Goal: Task Accomplishment & Management: Use online tool/utility

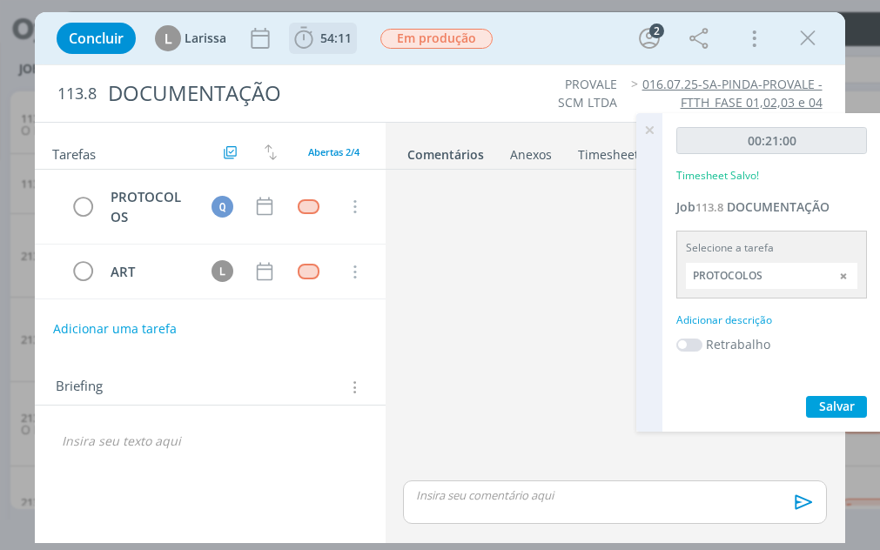
click at [319, 51] on span "54:11" at bounding box center [323, 38] width 64 height 26
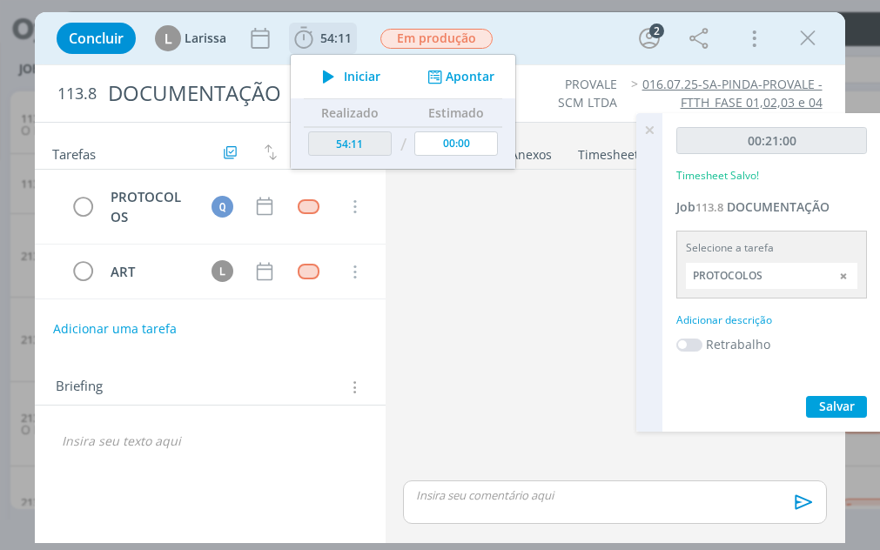
click at [342, 82] on icon "dialog" at bounding box center [329, 76] width 30 height 23
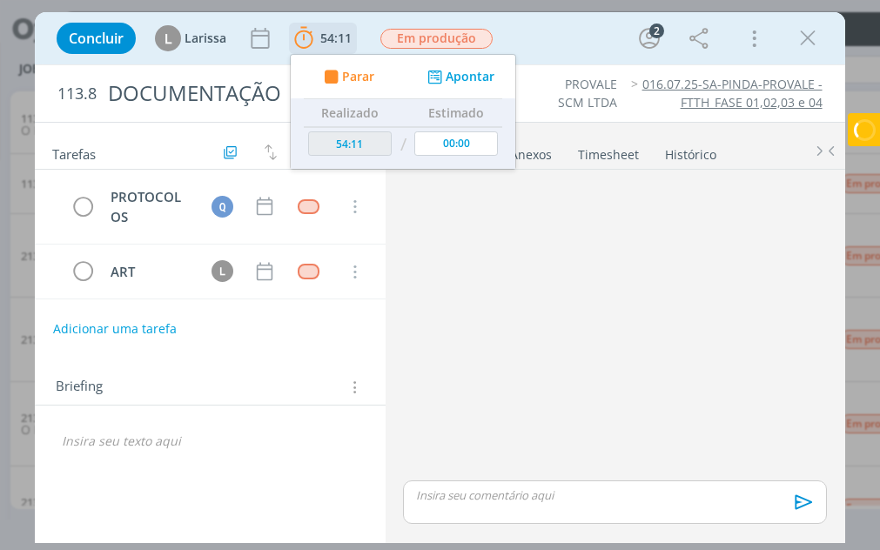
click at [469, 89] on div "Parar Apontar" at bounding box center [403, 77] width 225 height 44
click at [469, 71] on div "Projetos Jobs Produção Notificações Central de Ajuda Área de Membros Implantaçã…" at bounding box center [522, 275] width 1045 height 550
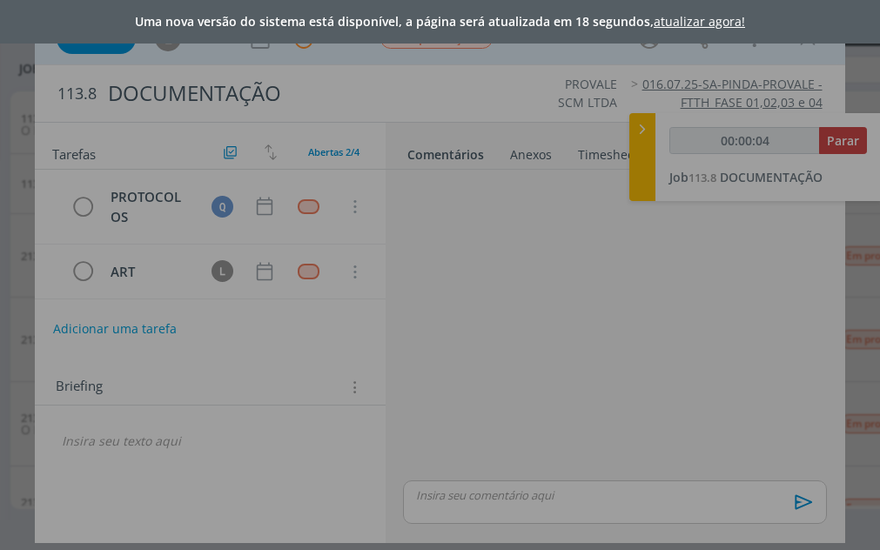
drag, startPoint x: 637, startPoint y: 95, endPoint x: 565, endPoint y: 91, distance: 71.5
click at [635, 100] on div "Uma nova versão do sistema está disponível, a página será atualizada em 18 segu…" at bounding box center [440, 275] width 880 height 550
type input "00:00:05"
click at [679, 24] on link "atualizar agora!" at bounding box center [699, 21] width 91 height 17
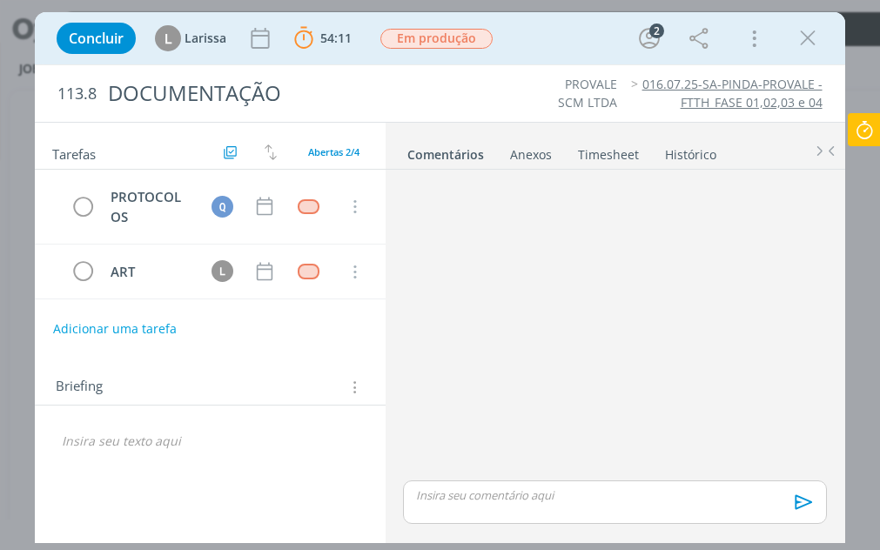
click at [867, 131] on icon at bounding box center [864, 130] width 31 height 34
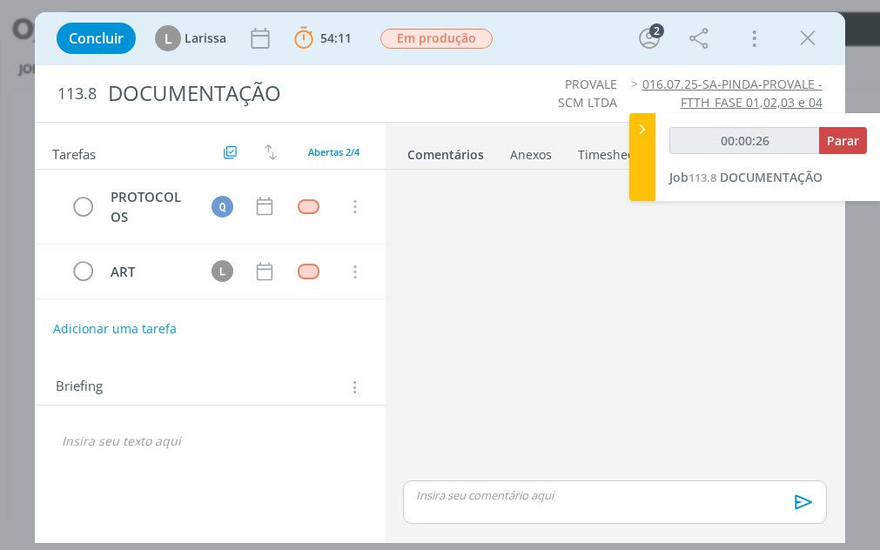
click at [548, 156] on div "Anexos 0" at bounding box center [531, 154] width 42 height 17
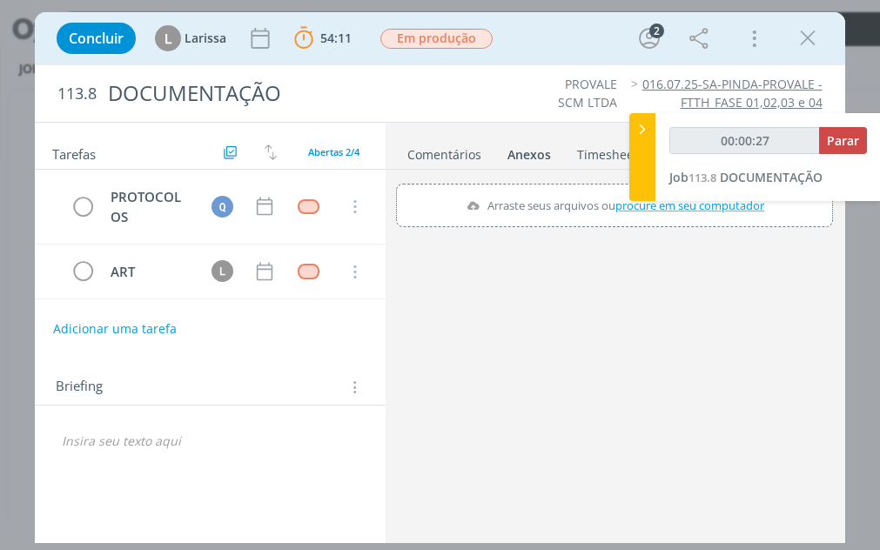
click at [590, 158] on link "Timesheet" at bounding box center [608, 150] width 63 height 25
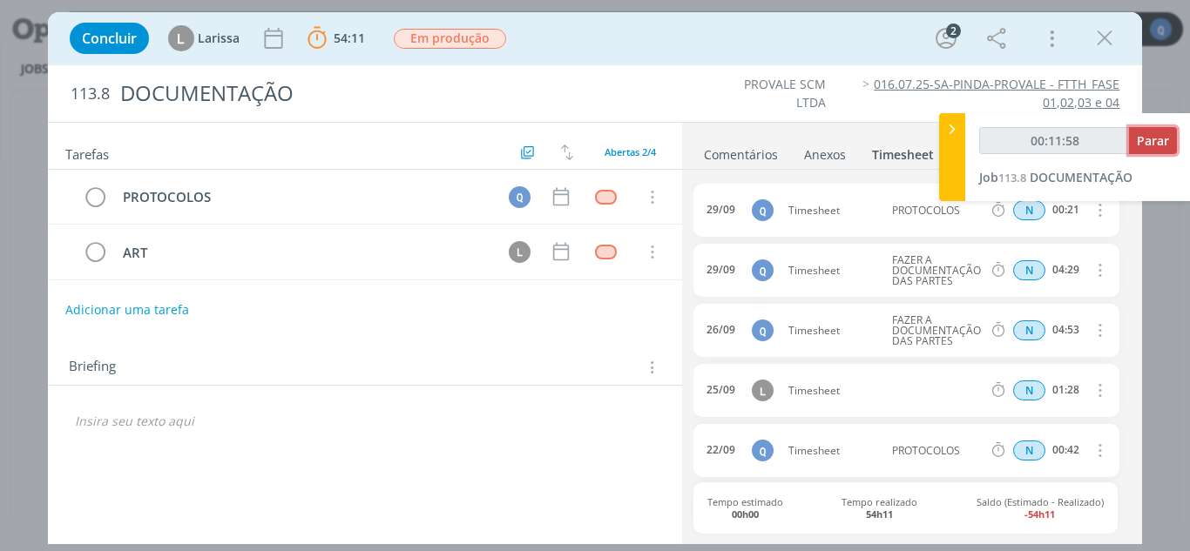
click at [880, 149] on button "Parar" at bounding box center [1153, 140] width 48 height 27
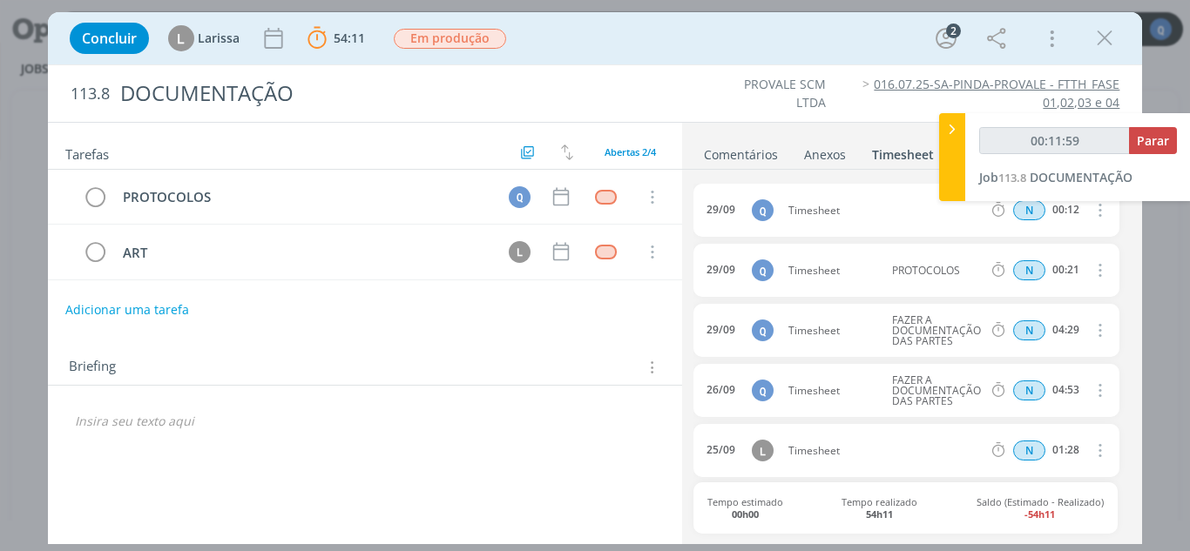
type input "00:12:00"
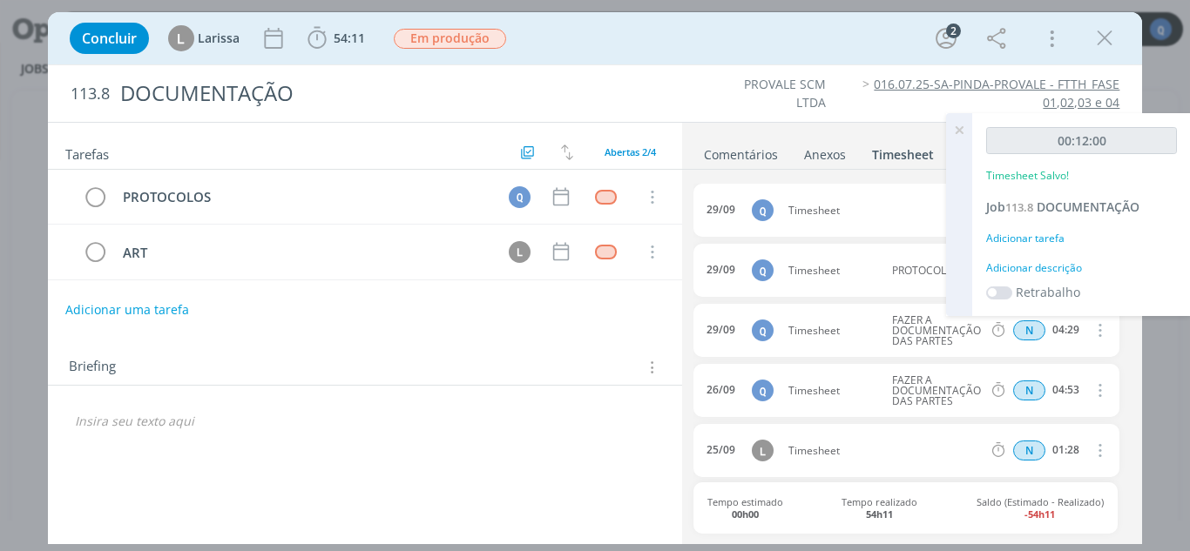
click at [880, 232] on div "Adicionar tarefa" at bounding box center [1081, 239] width 191 height 16
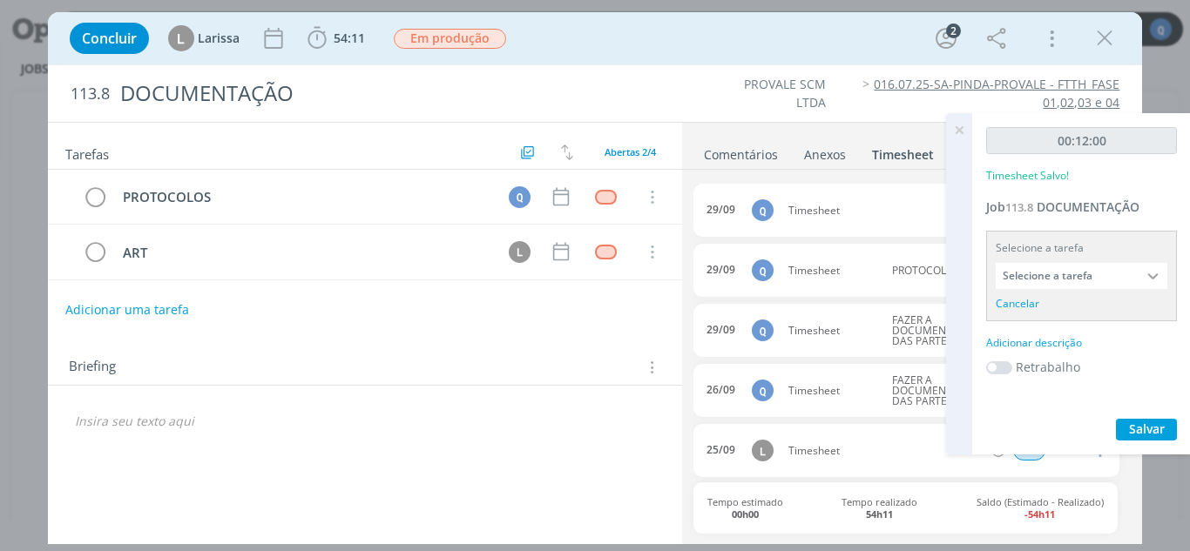
click at [880, 283] on input "Selecione a tarefa" at bounding box center [1081, 276] width 172 height 26
click at [880, 273] on div at bounding box center [1154, 276] width 26 height 26
click at [880, 277] on div at bounding box center [1154, 276] width 26 height 26
click at [880, 270] on div at bounding box center [1154, 276] width 26 height 26
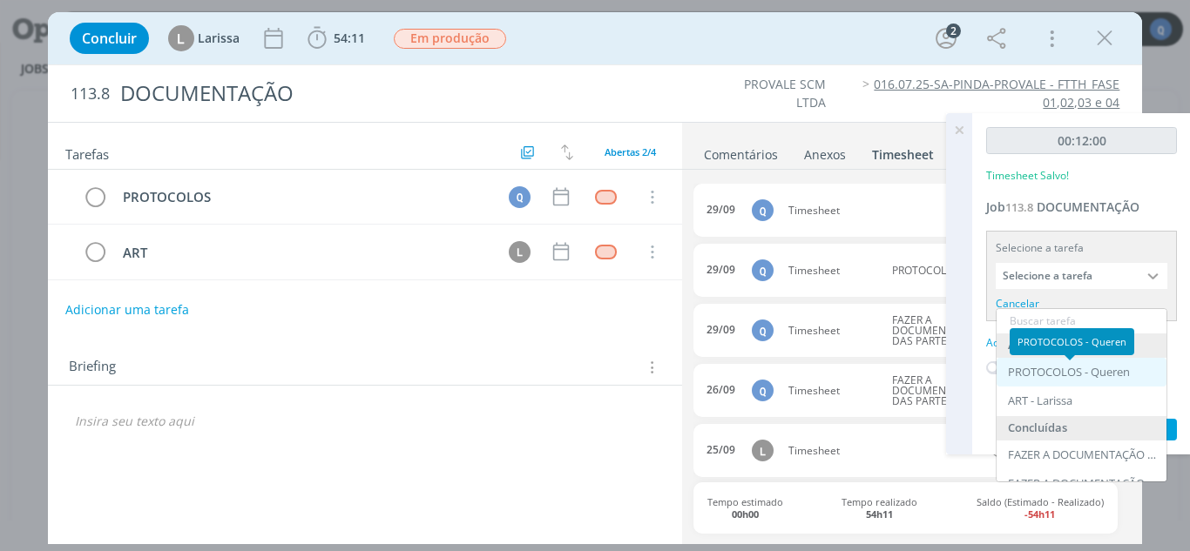
click at [880, 374] on div "PROTOCOLOS - Queren" at bounding box center [1069, 373] width 122 height 14
type input "PROTOCOLOS"
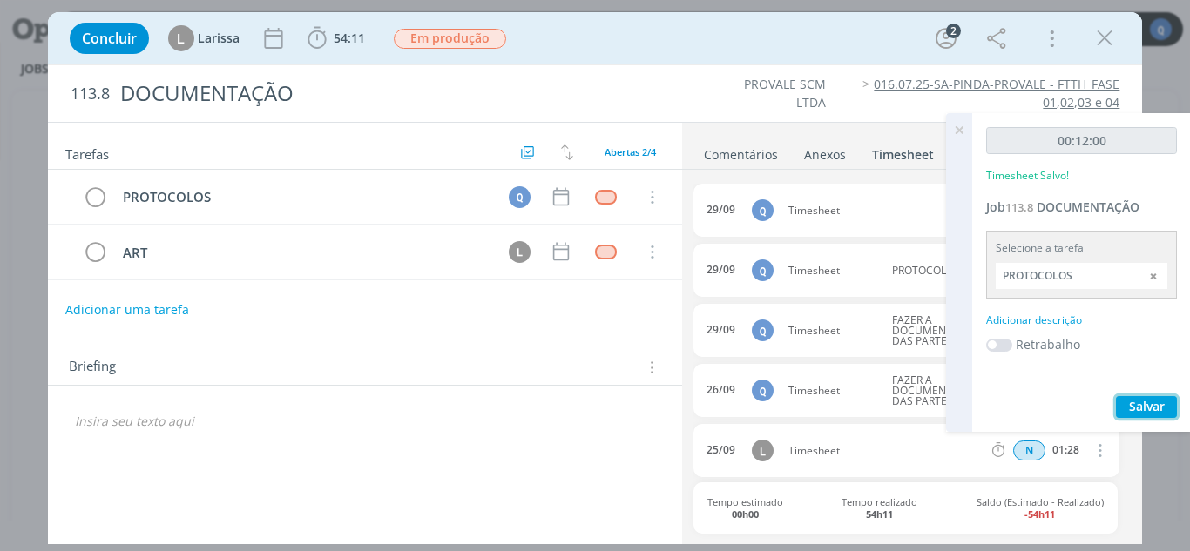
click at [880, 409] on span "Salvar" at bounding box center [1147, 406] width 36 height 17
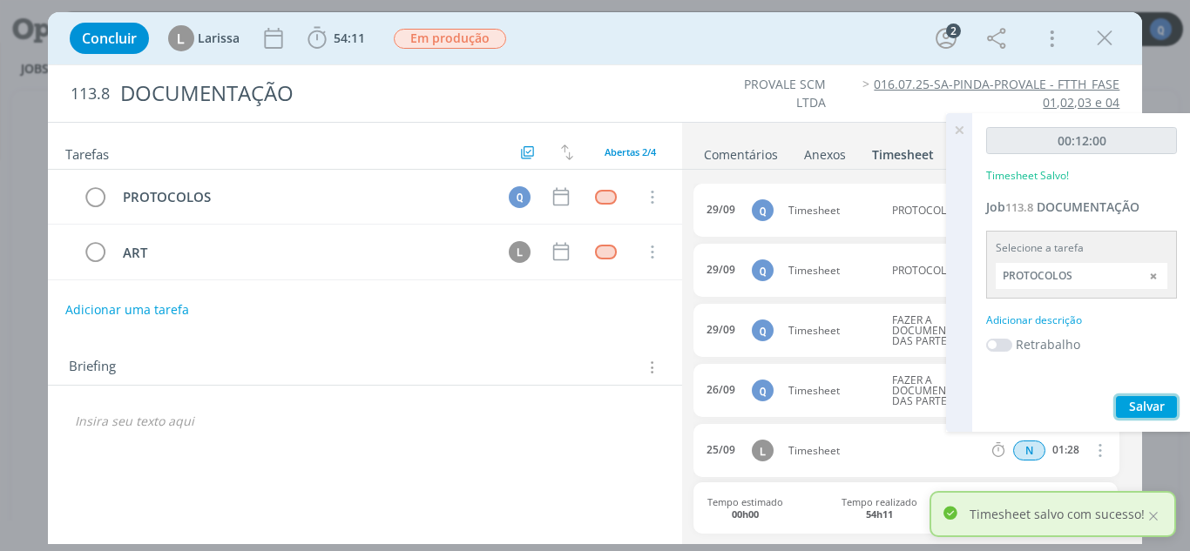
click at [880, 404] on span "Salvar" at bounding box center [1147, 406] width 36 height 17
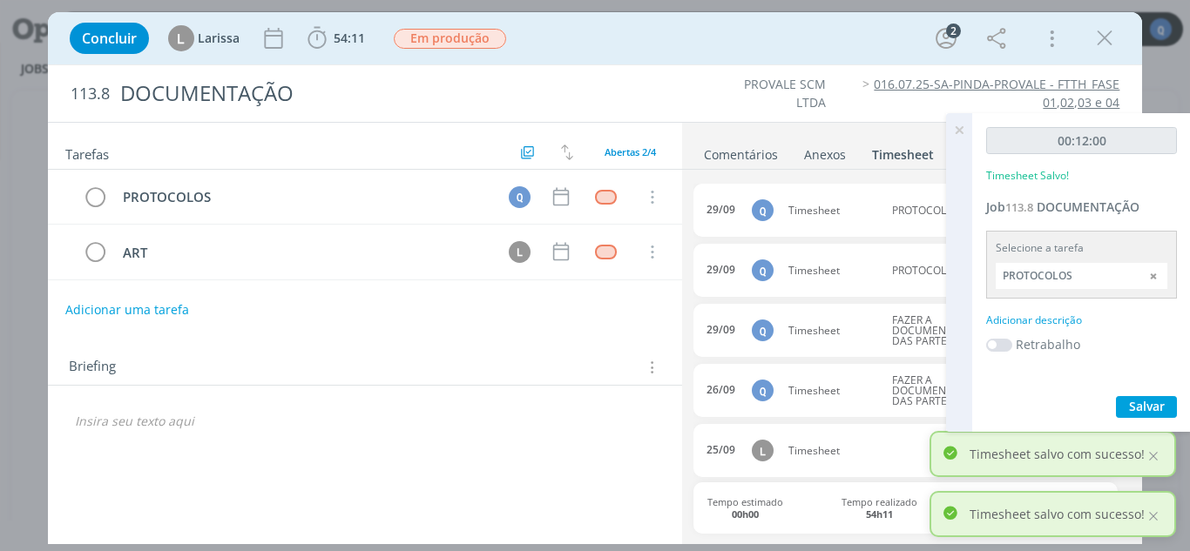
click at [880, 125] on icon at bounding box center [958, 130] width 31 height 34
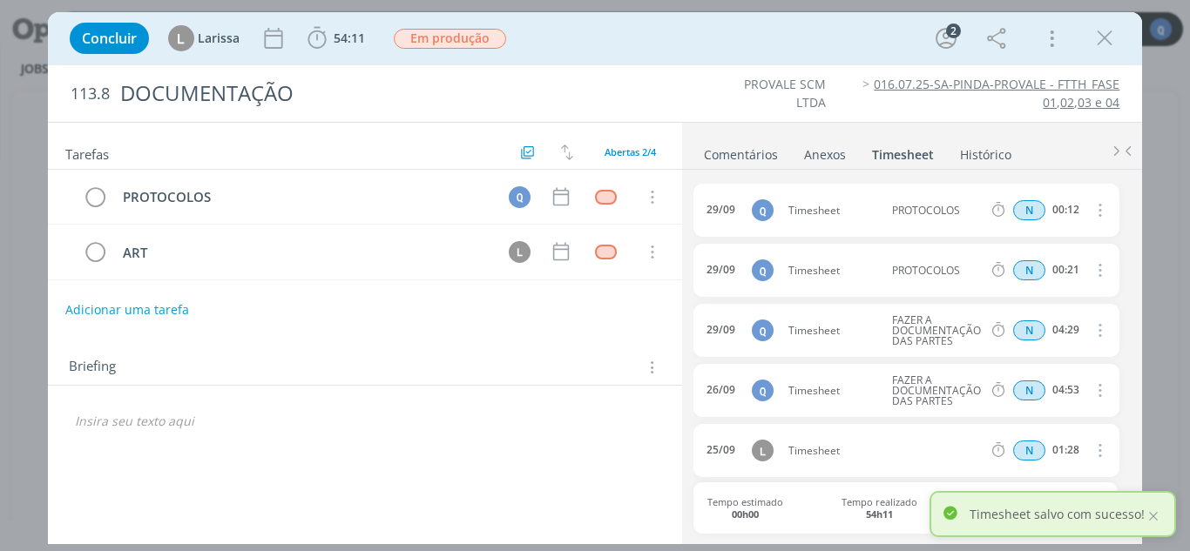
click at [880, 151] on link "Timesheet" at bounding box center [903, 150] width 64 height 25
drag, startPoint x: 356, startPoint y: 363, endPoint x: 365, endPoint y: 364, distance: 8.8
click at [356, 363] on div "Briefing Briefings Predefinidos Versões do Briefing Ver Briefing do Projeto" at bounding box center [367, 367] width 597 height 23
drag, startPoint x: 582, startPoint y: 208, endPoint x: 597, endPoint y: 206, distance: 15.0
click at [588, 213] on div "Sem prazo" at bounding box center [561, 216] width 64 height 27
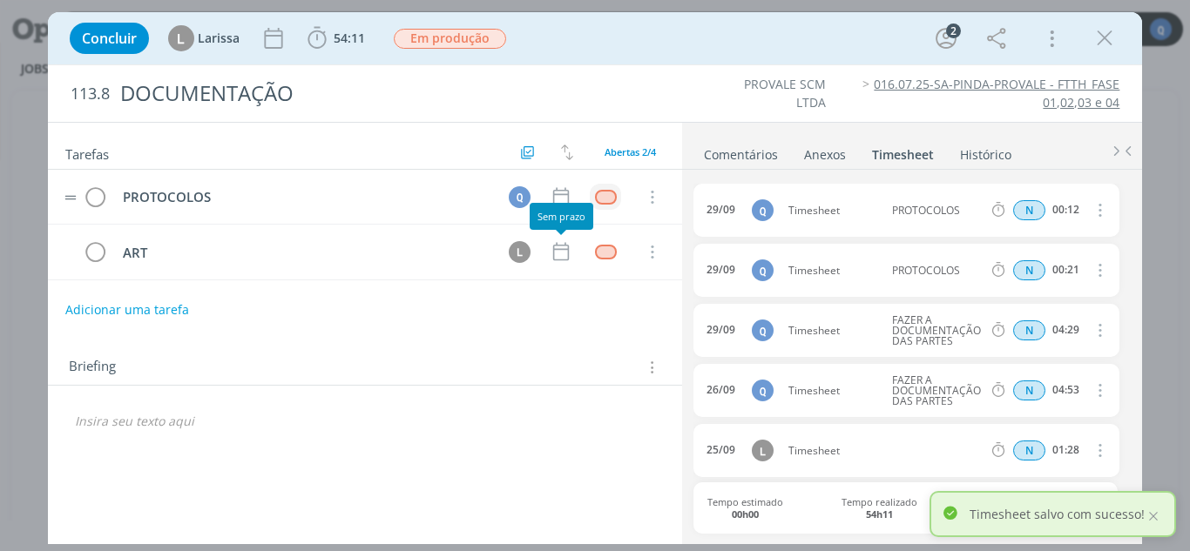
click at [599, 203] on div "dialog" at bounding box center [606, 197] width 22 height 15
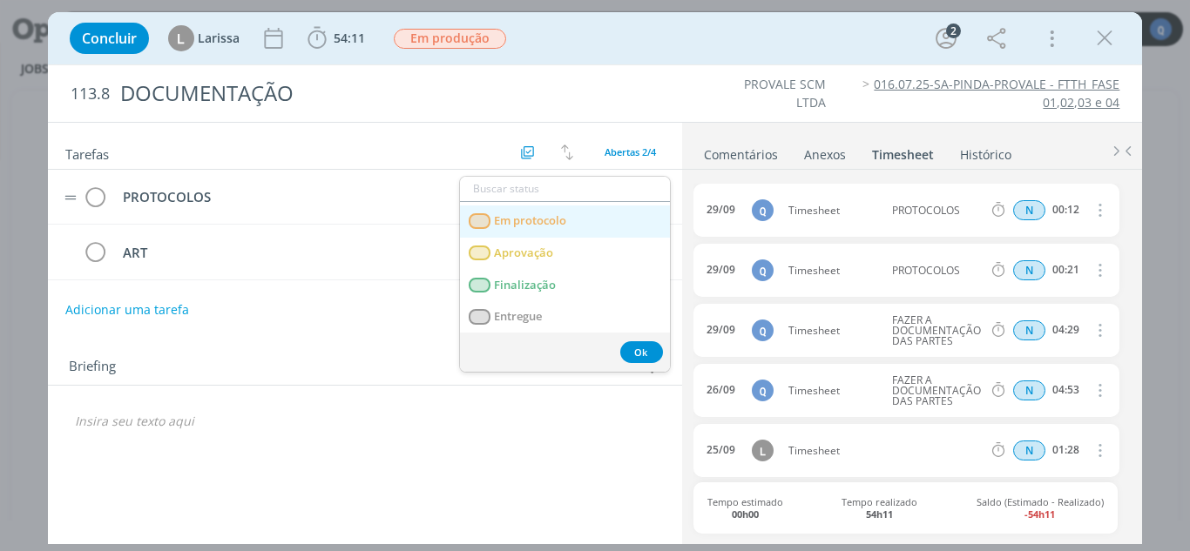
scroll to position [61, 0]
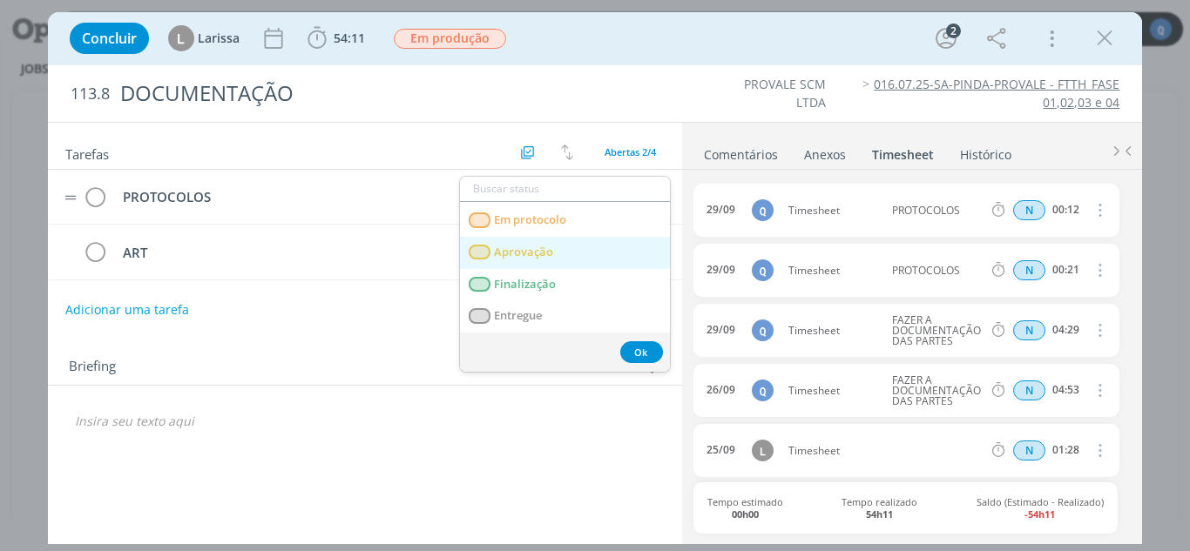
click at [543, 265] on link "Aprovação" at bounding box center [565, 253] width 210 height 32
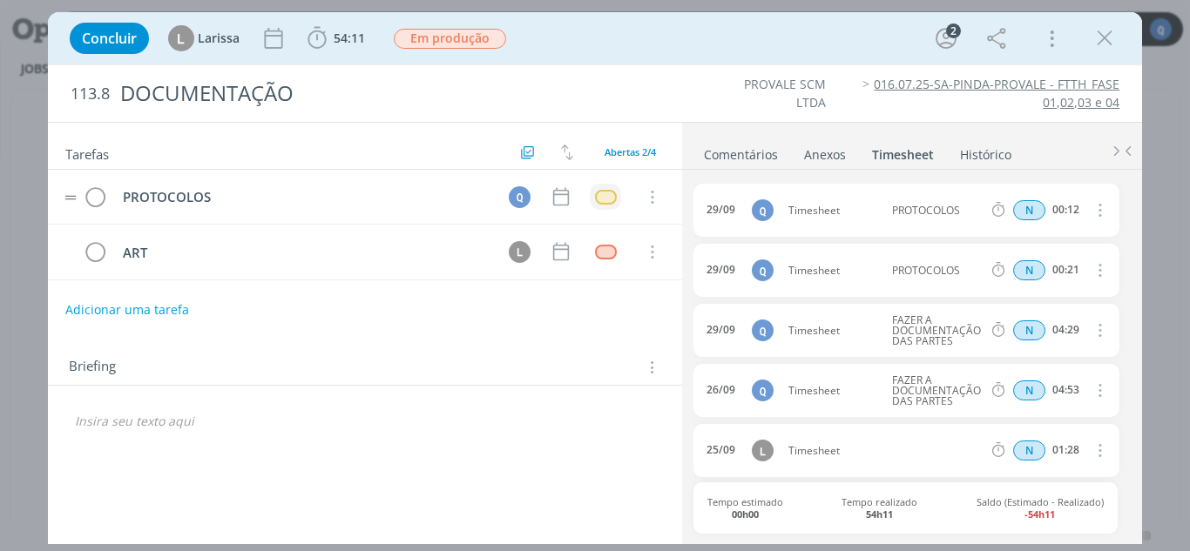
click at [605, 190] on div "dialog" at bounding box center [606, 197] width 22 height 15
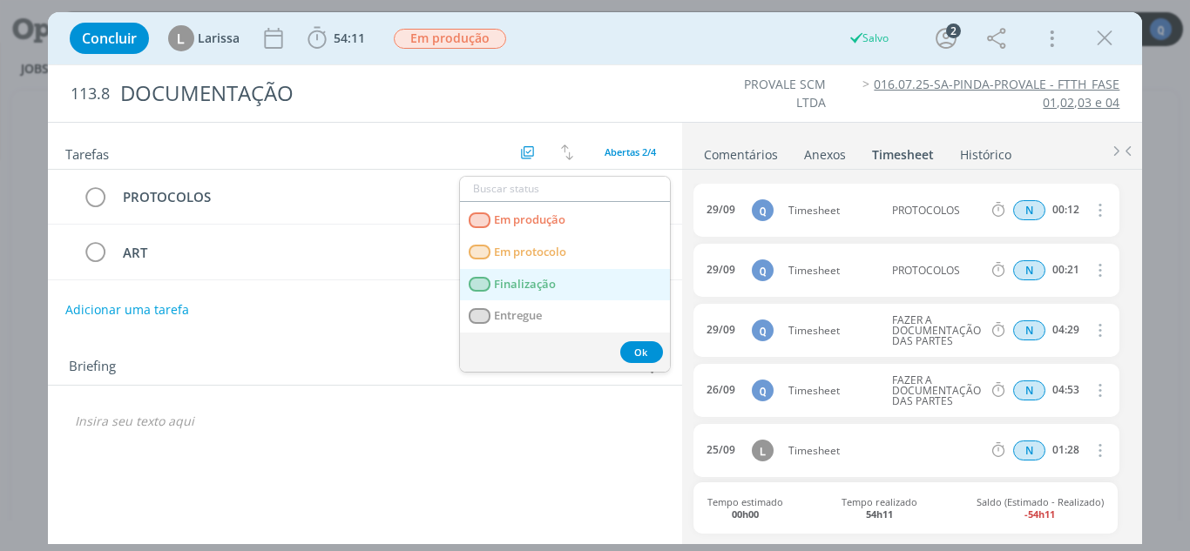
click at [554, 281] on span "Finalização" at bounding box center [525, 285] width 62 height 14
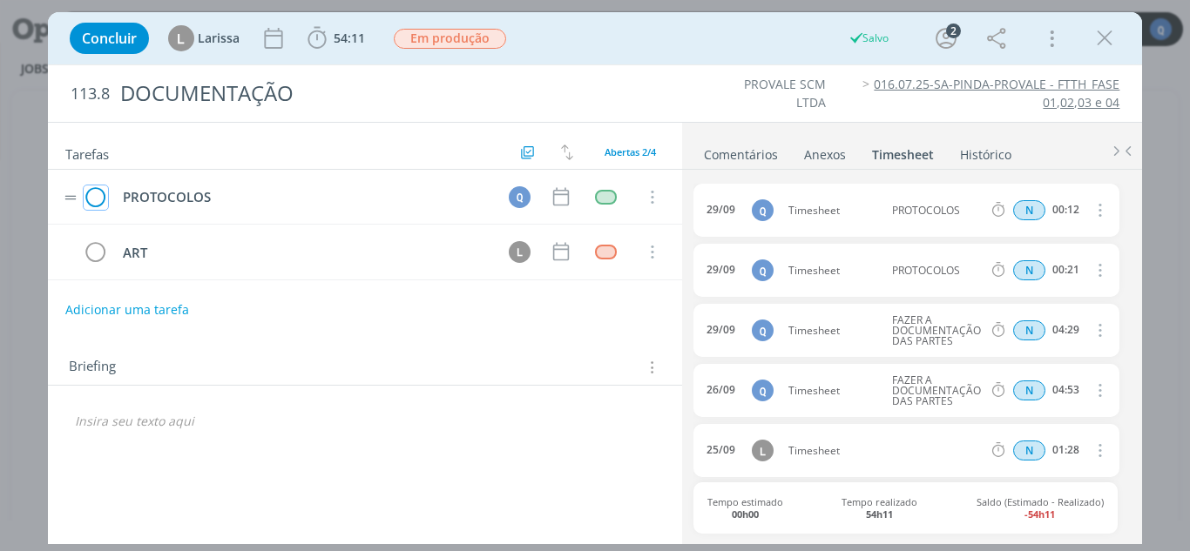
click at [91, 195] on icon "dialog" at bounding box center [96, 198] width 24 height 26
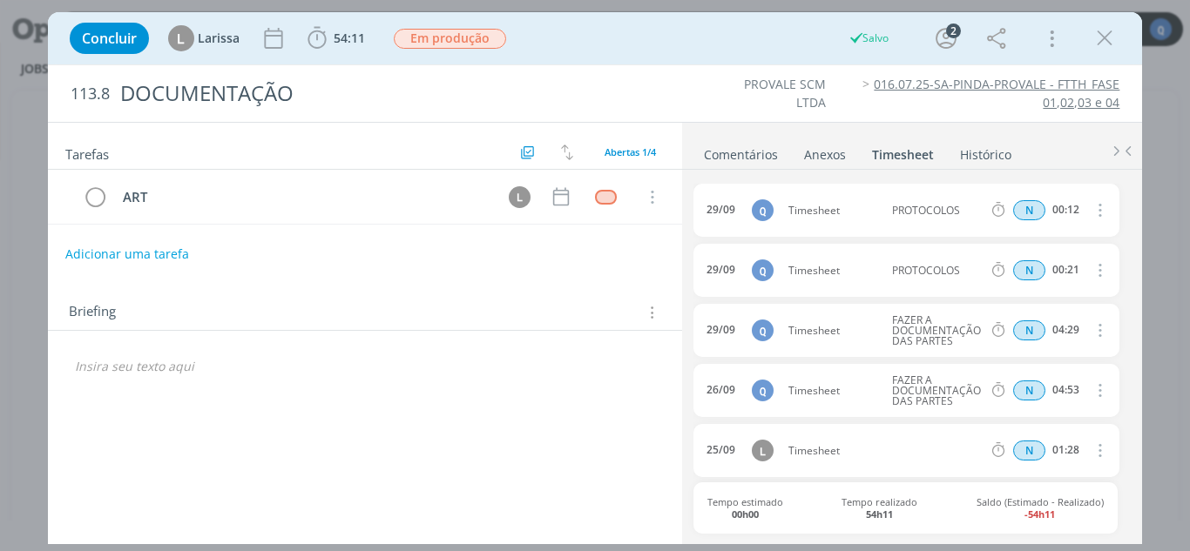
click at [880, 37] on icon "dialog" at bounding box center [1104, 38] width 26 height 26
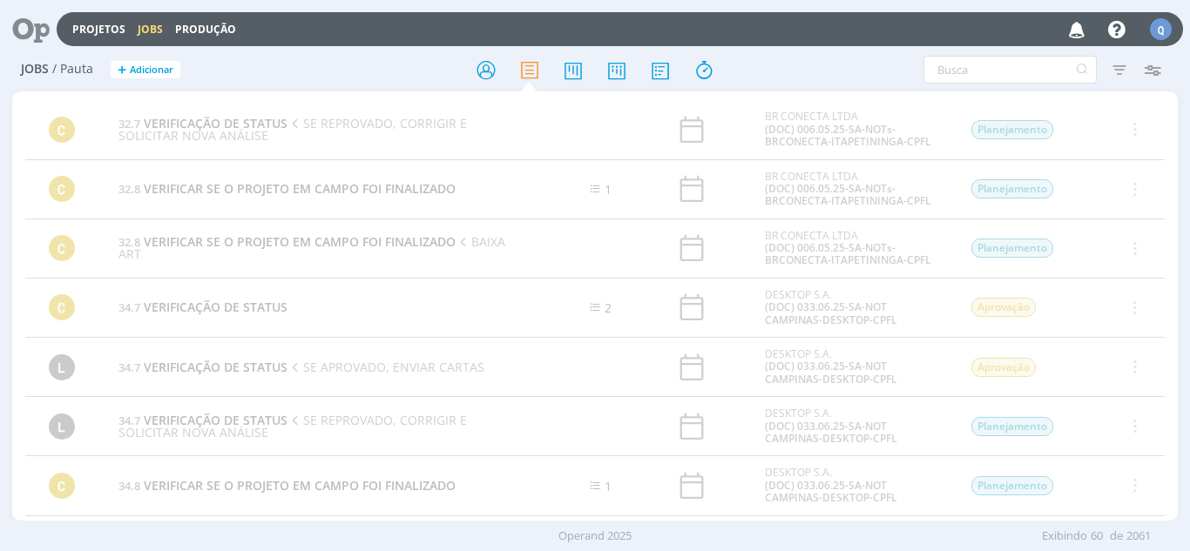
scroll to position [3344, 0]
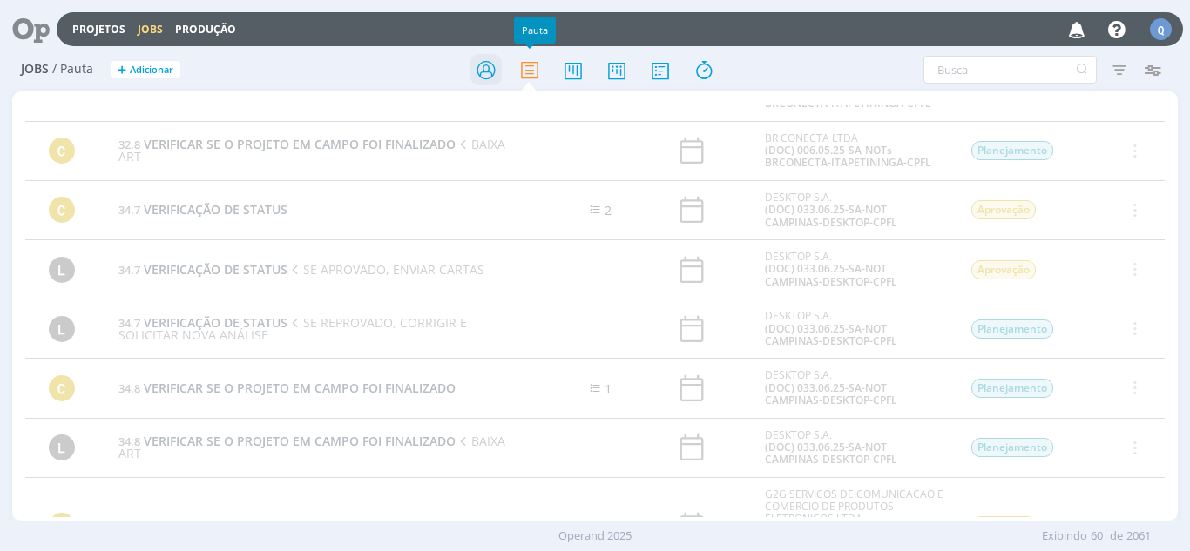
click at [482, 63] on icon at bounding box center [485, 70] width 31 height 34
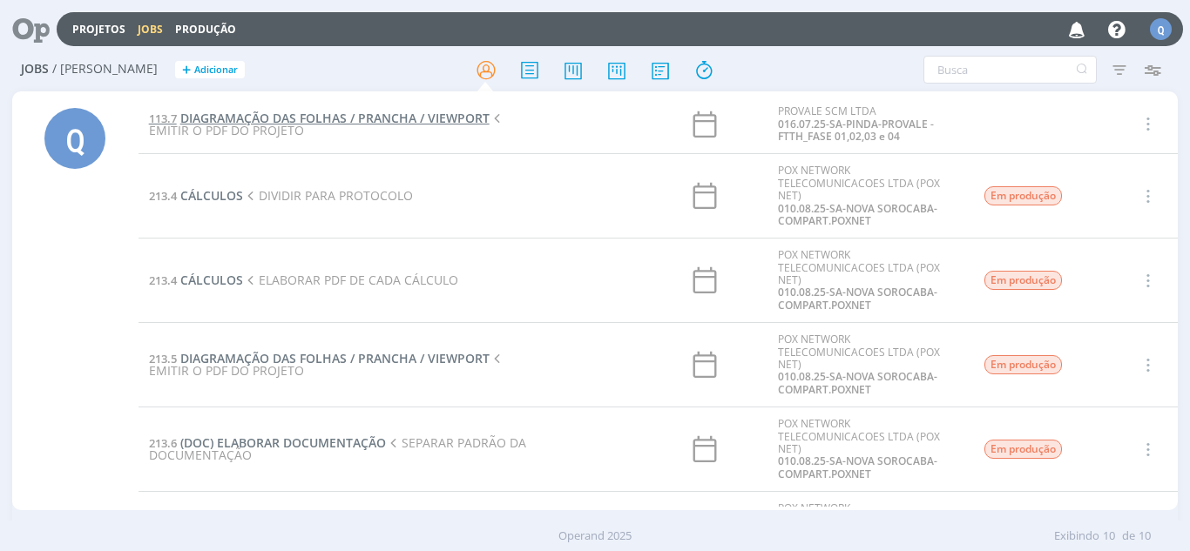
click at [334, 116] on span "DIAGRAMAÇÃO DAS FOLHAS / PRANCHA / VIEWPORT" at bounding box center [334, 118] width 309 height 17
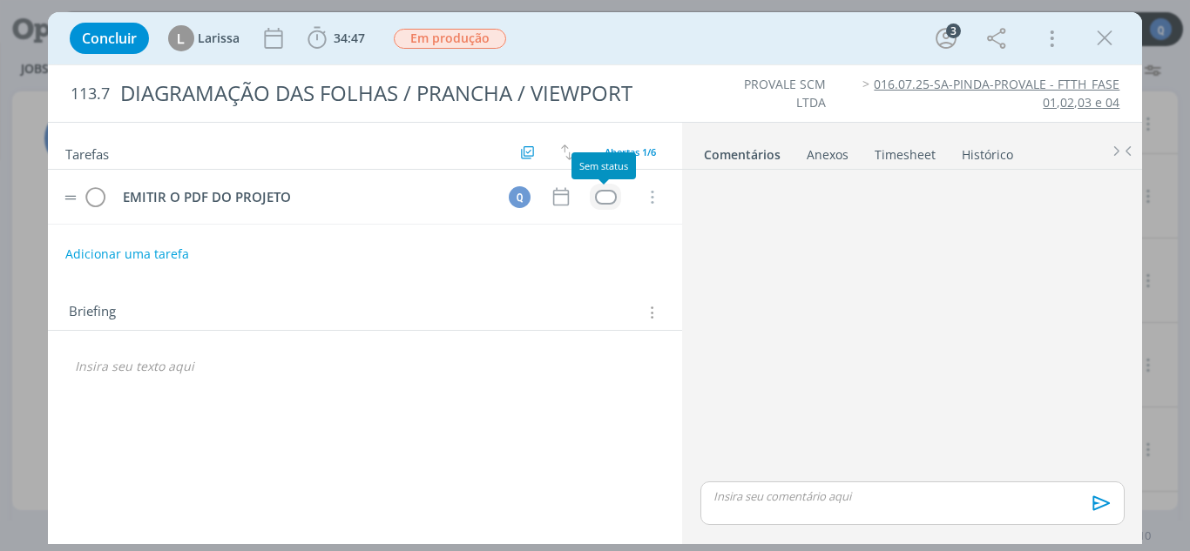
click at [606, 192] on div "dialog" at bounding box center [606, 197] width 22 height 15
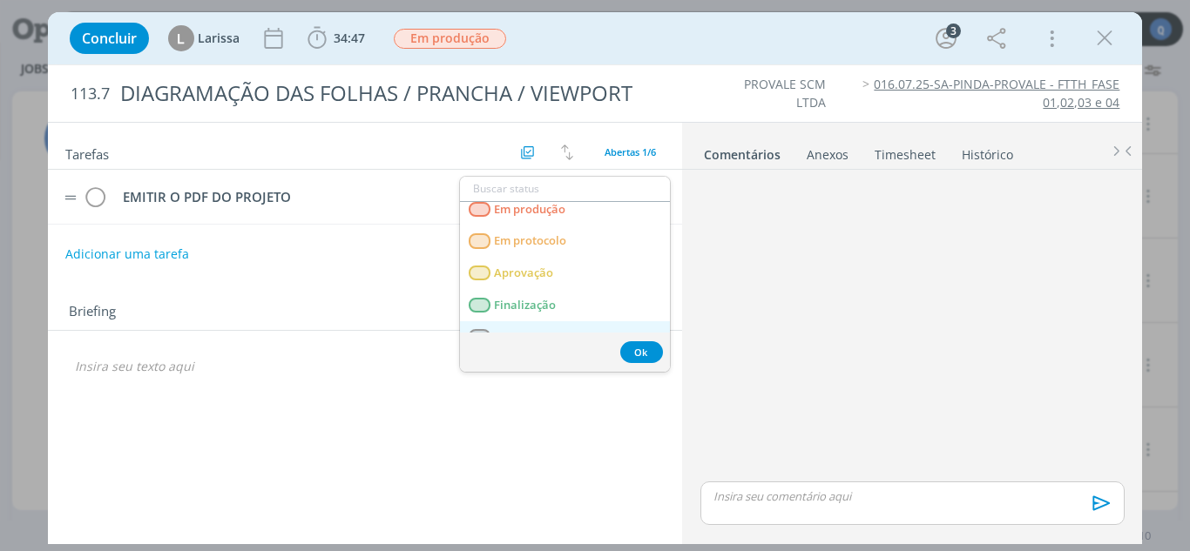
scroll to position [61, 0]
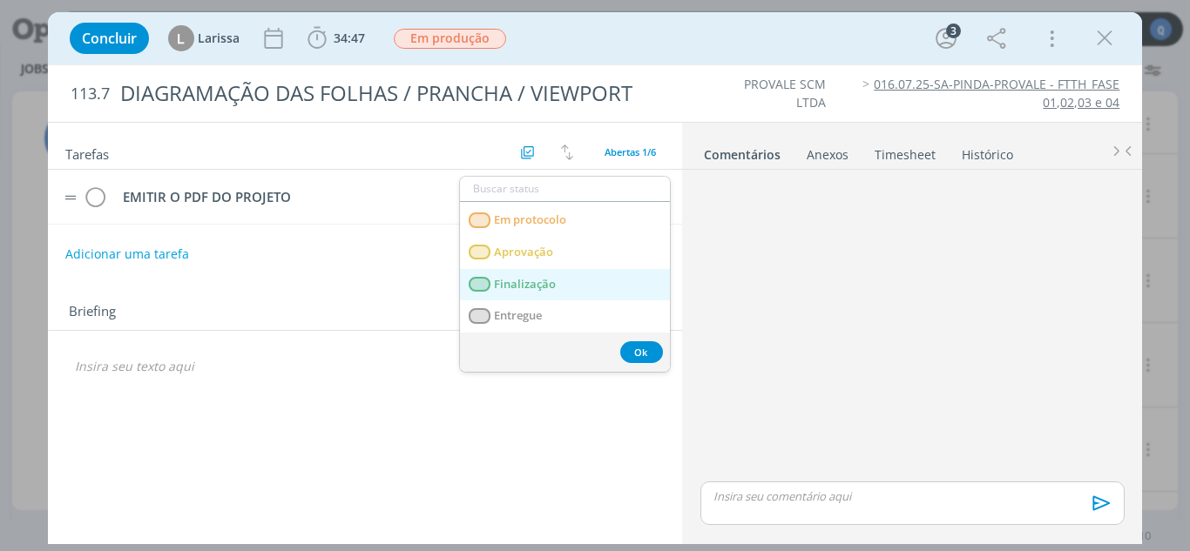
click at [544, 278] on span "Finalização" at bounding box center [525, 285] width 62 height 14
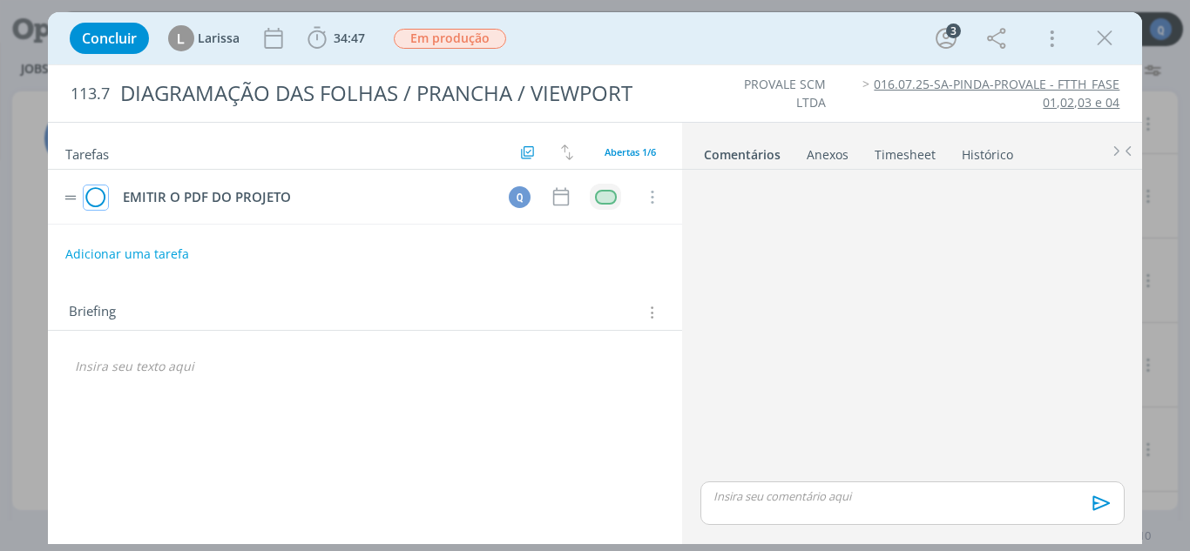
click at [97, 197] on icon "dialog" at bounding box center [96, 198] width 24 height 26
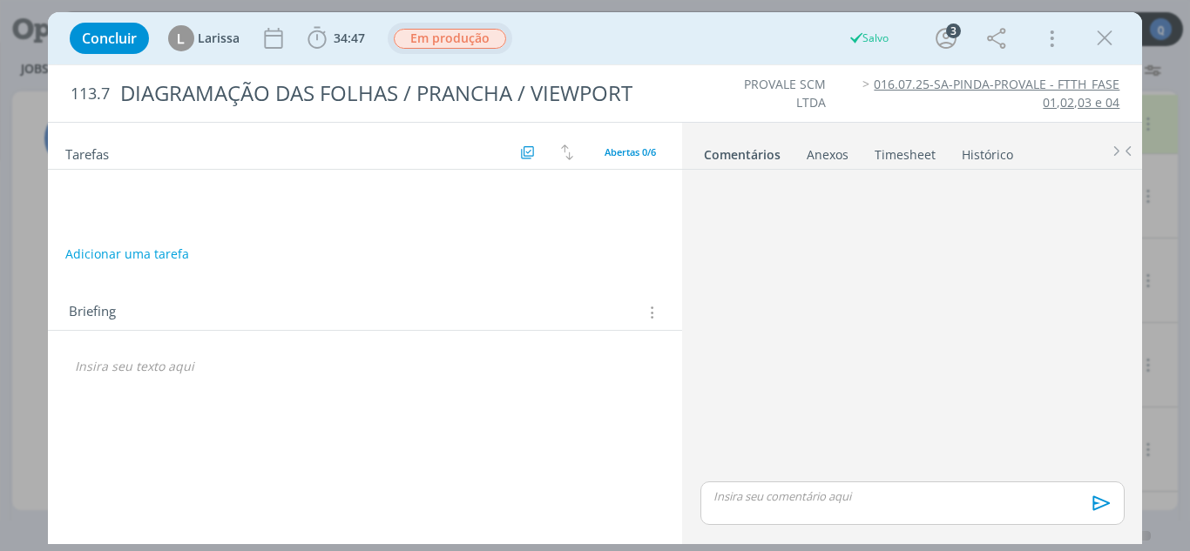
click at [464, 36] on span "Em produção" at bounding box center [450, 39] width 112 height 20
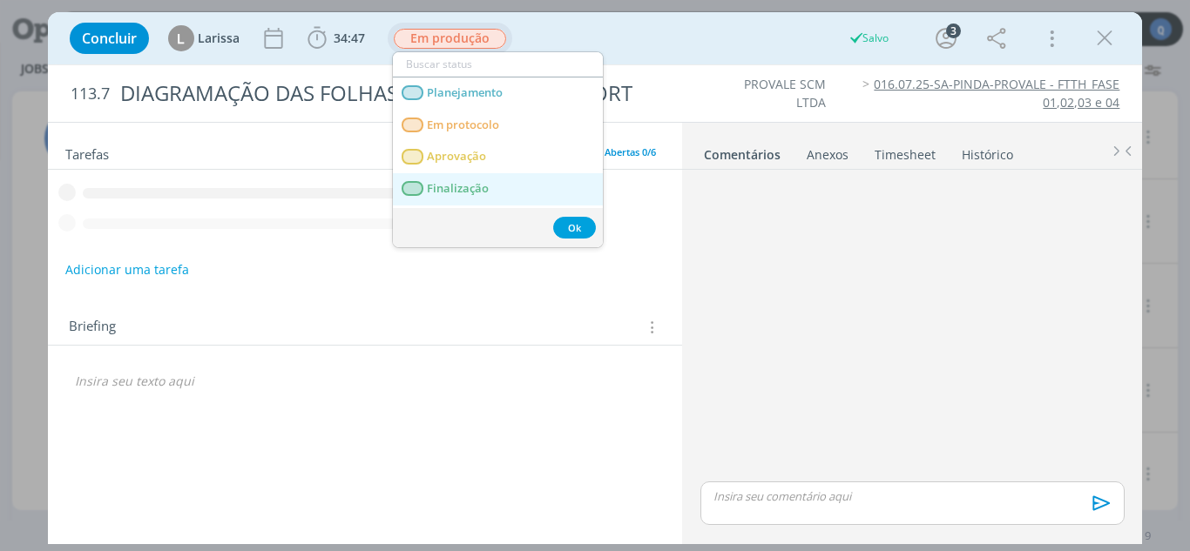
click at [474, 185] on span "Finalização" at bounding box center [458, 189] width 62 height 14
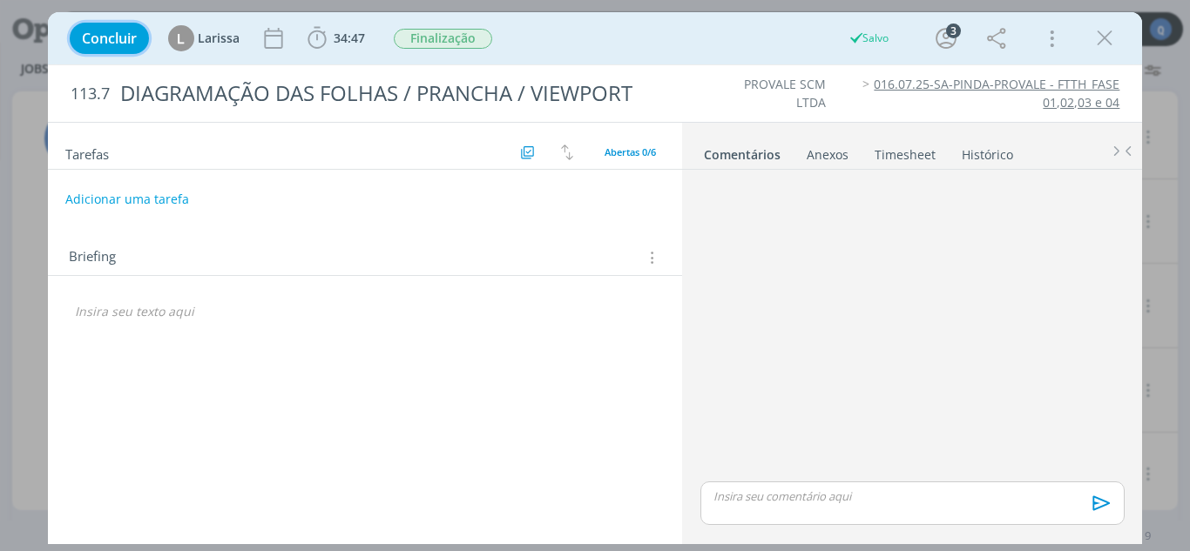
click at [125, 31] on span "Concluir" at bounding box center [109, 38] width 55 height 14
click at [96, 35] on span "Concluir" at bounding box center [109, 38] width 55 height 14
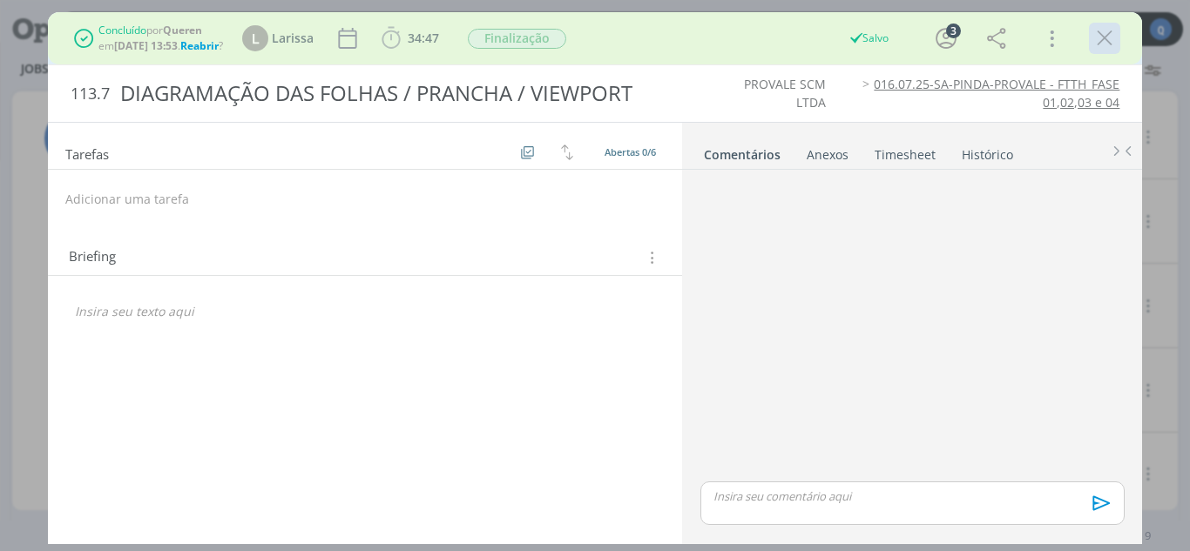
click at [880, 37] on icon "dialog" at bounding box center [1104, 38] width 26 height 26
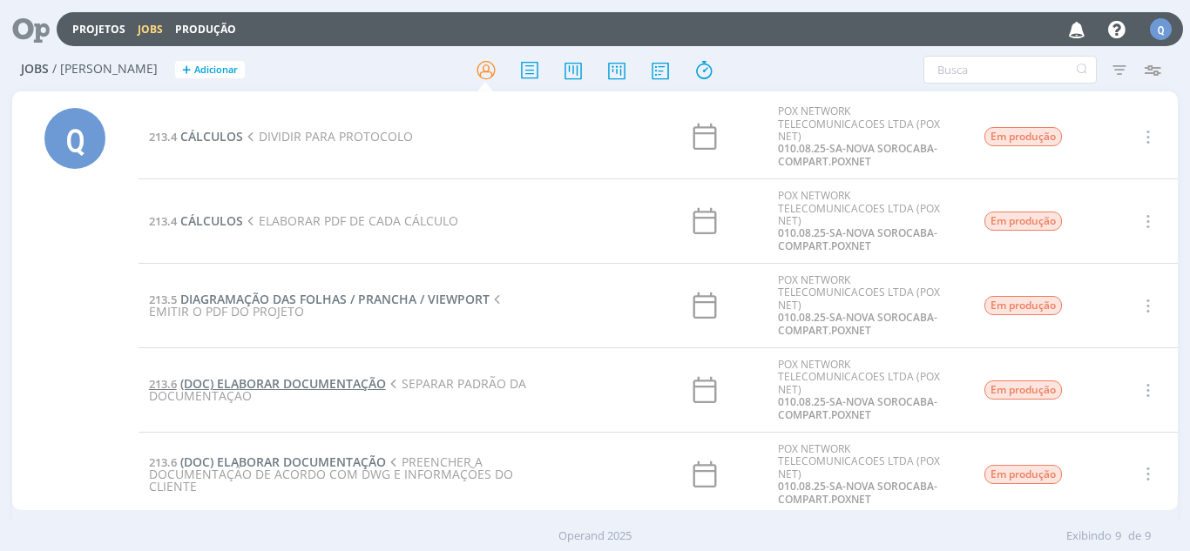
click at [285, 388] on span "(DOC) ELABORAR DOCUMENTAÇÃO" at bounding box center [283, 383] width 206 height 17
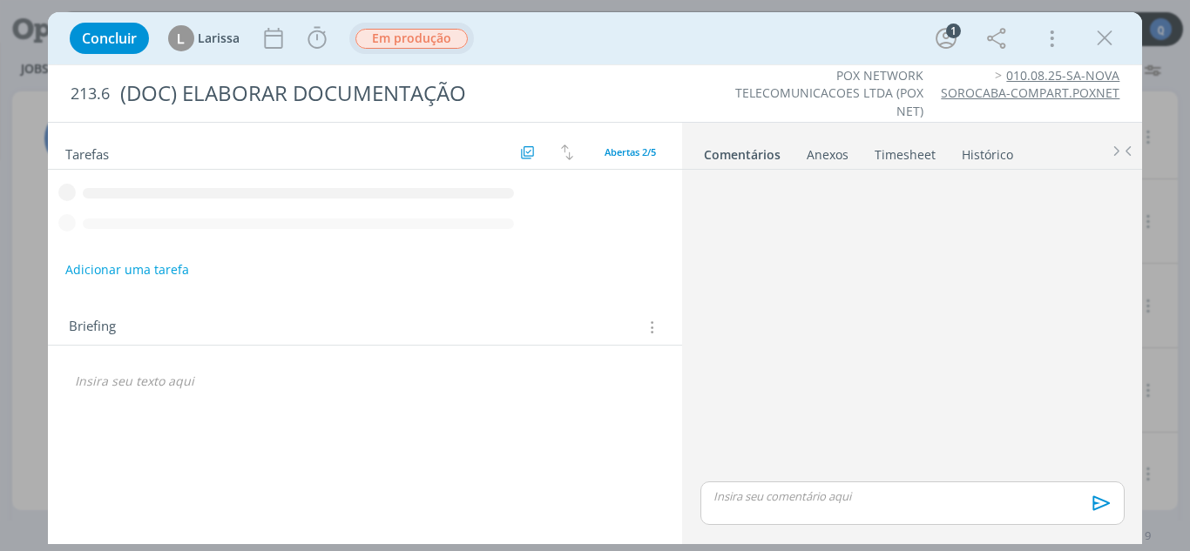
click at [375, 44] on span "Em produção" at bounding box center [411, 39] width 112 height 20
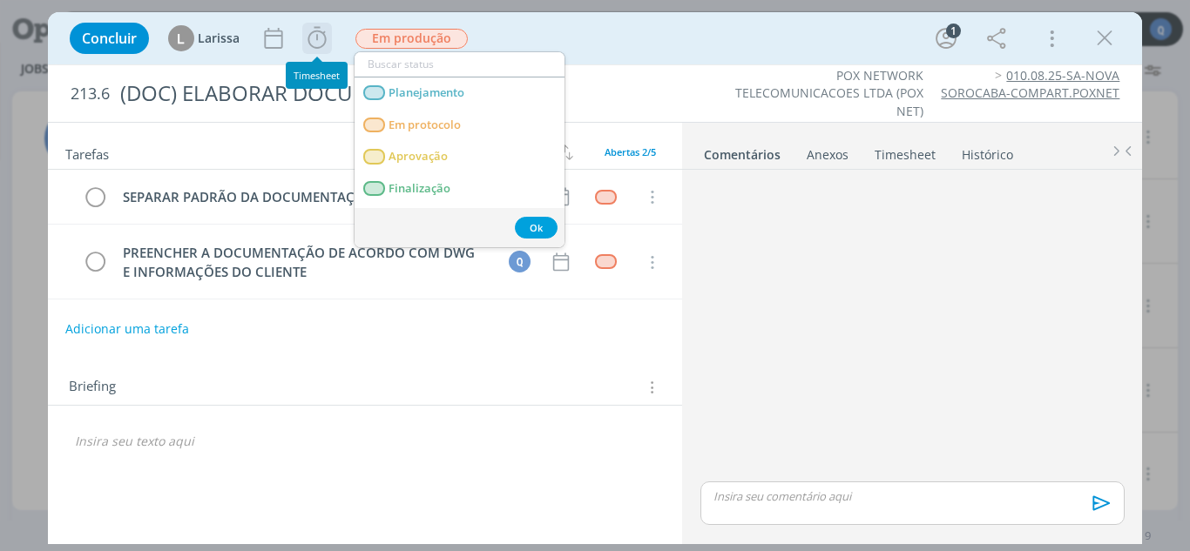
click at [321, 43] on icon "dialog" at bounding box center [317, 38] width 26 height 26
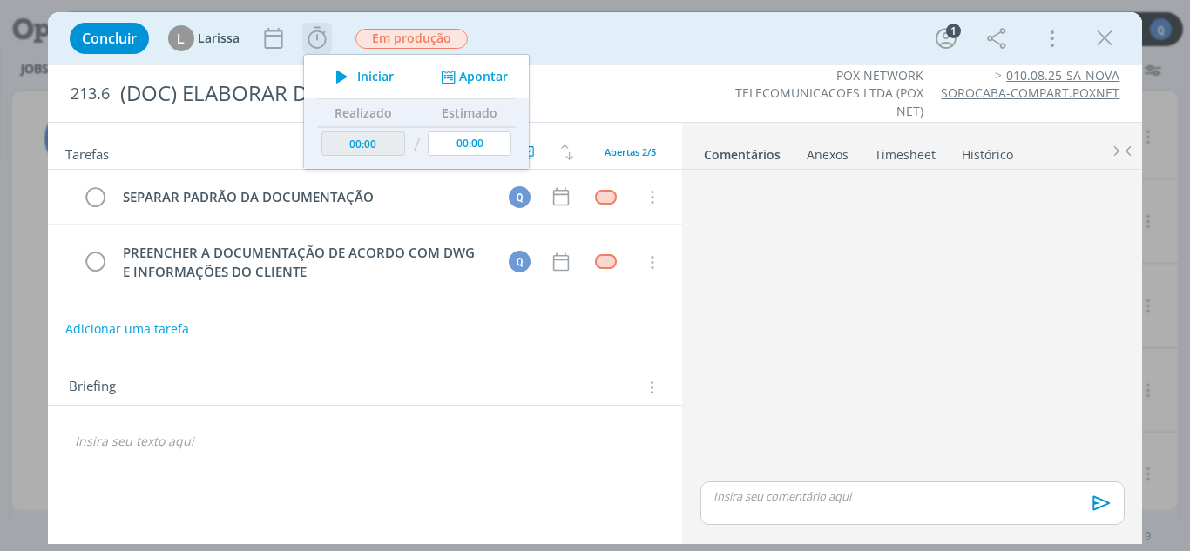
click at [376, 82] on span "Iniciar" at bounding box center [375, 77] width 37 height 12
click at [464, 81] on button "Apontar" at bounding box center [472, 77] width 72 height 18
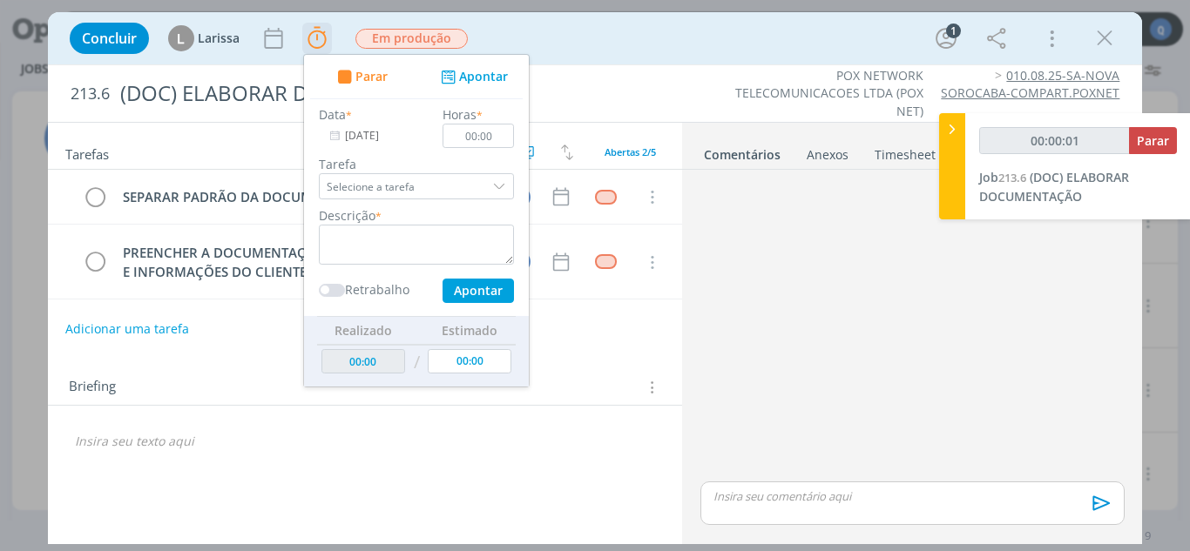
click at [494, 181] on div "dialog" at bounding box center [501, 186] width 26 height 26
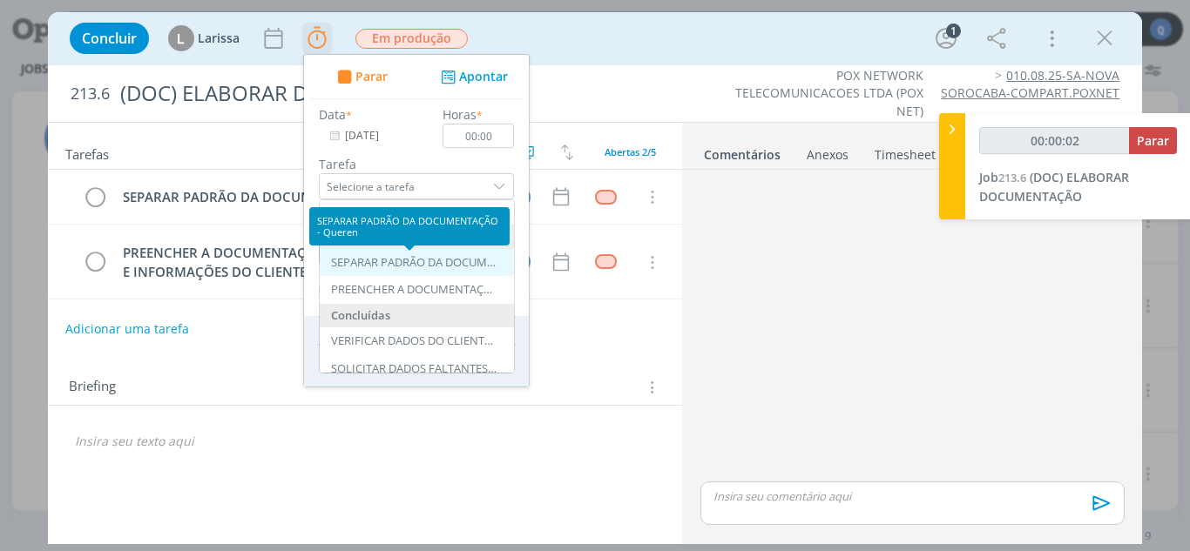
type input "00:00:03"
click at [444, 266] on div "SEPARAR PADRÃO DA DOCUMENTAÇÃO - Queren" at bounding box center [413, 263] width 165 height 14
type input "SEPARAR PADRÃO DA DOCUMENTAÇÃO"
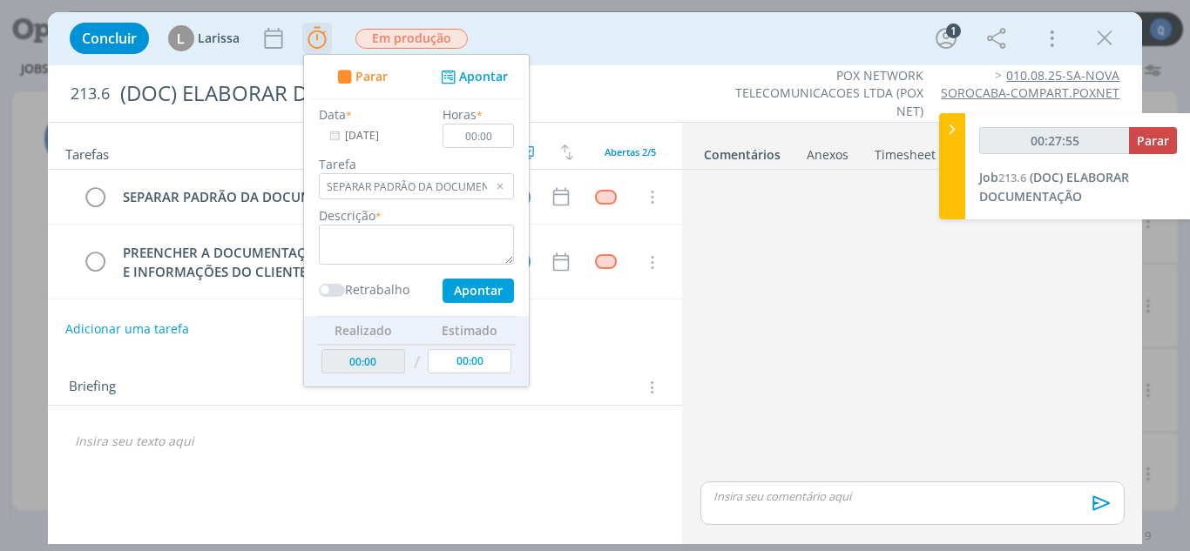
type input "00:28:55"
